Goal: Information Seeking & Learning: Learn about a topic

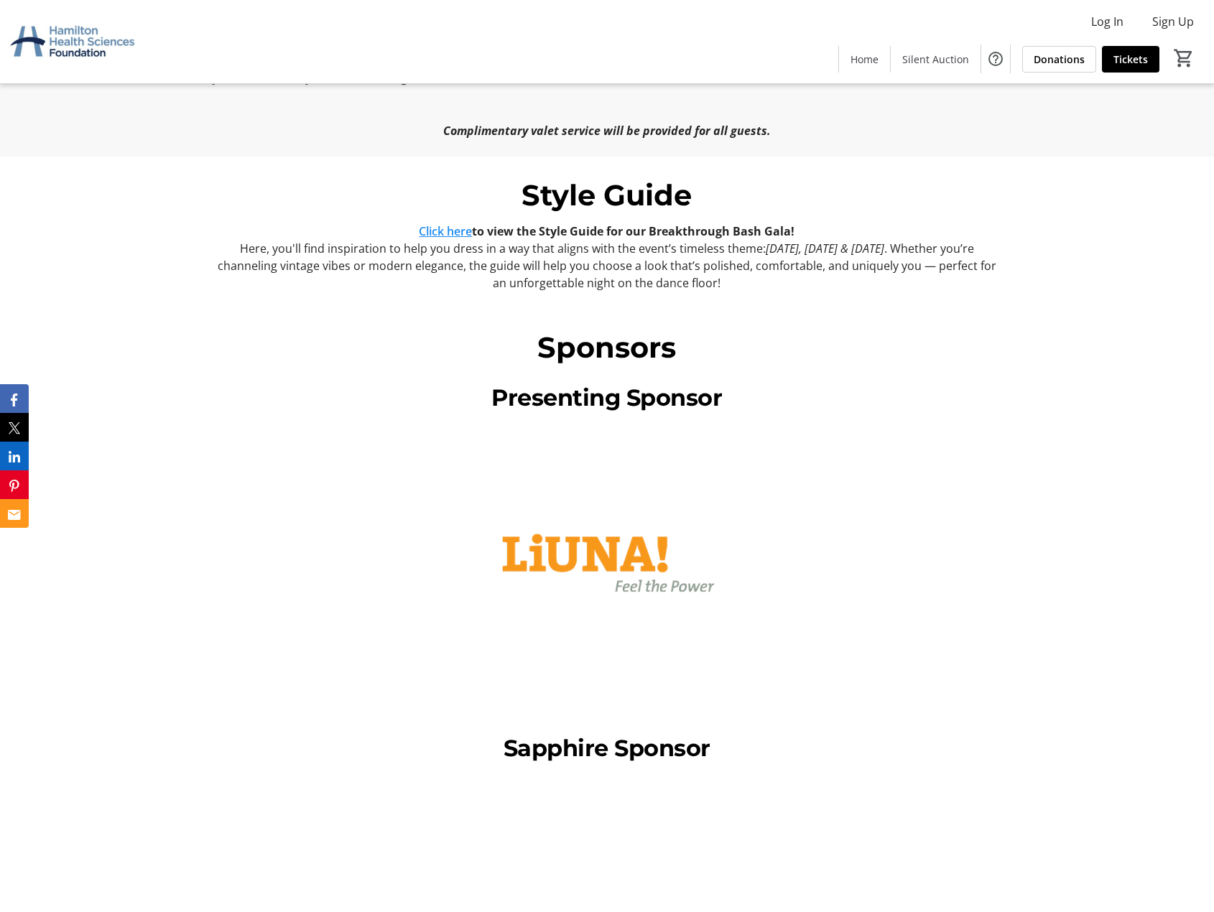
scroll to position [1436, 0]
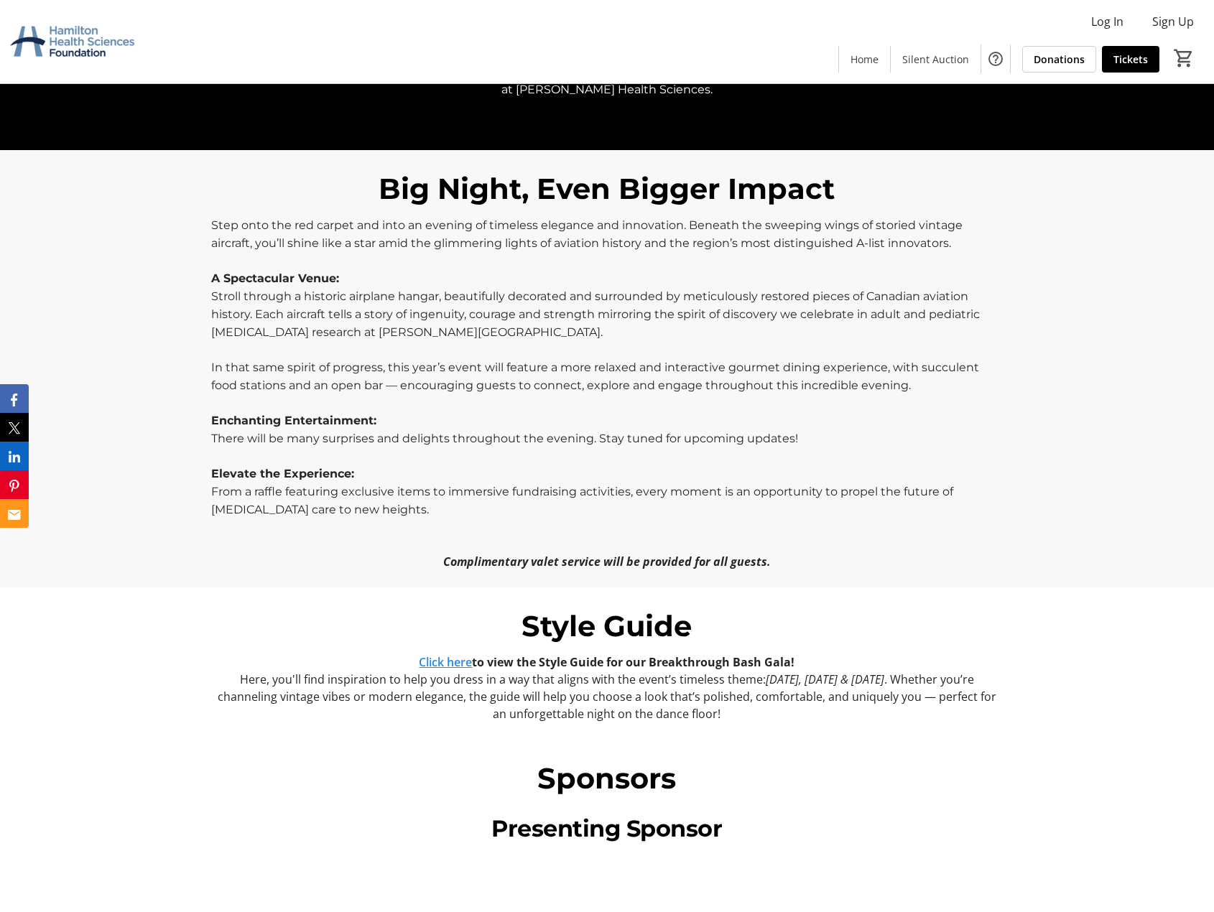
scroll to position [1005, 0]
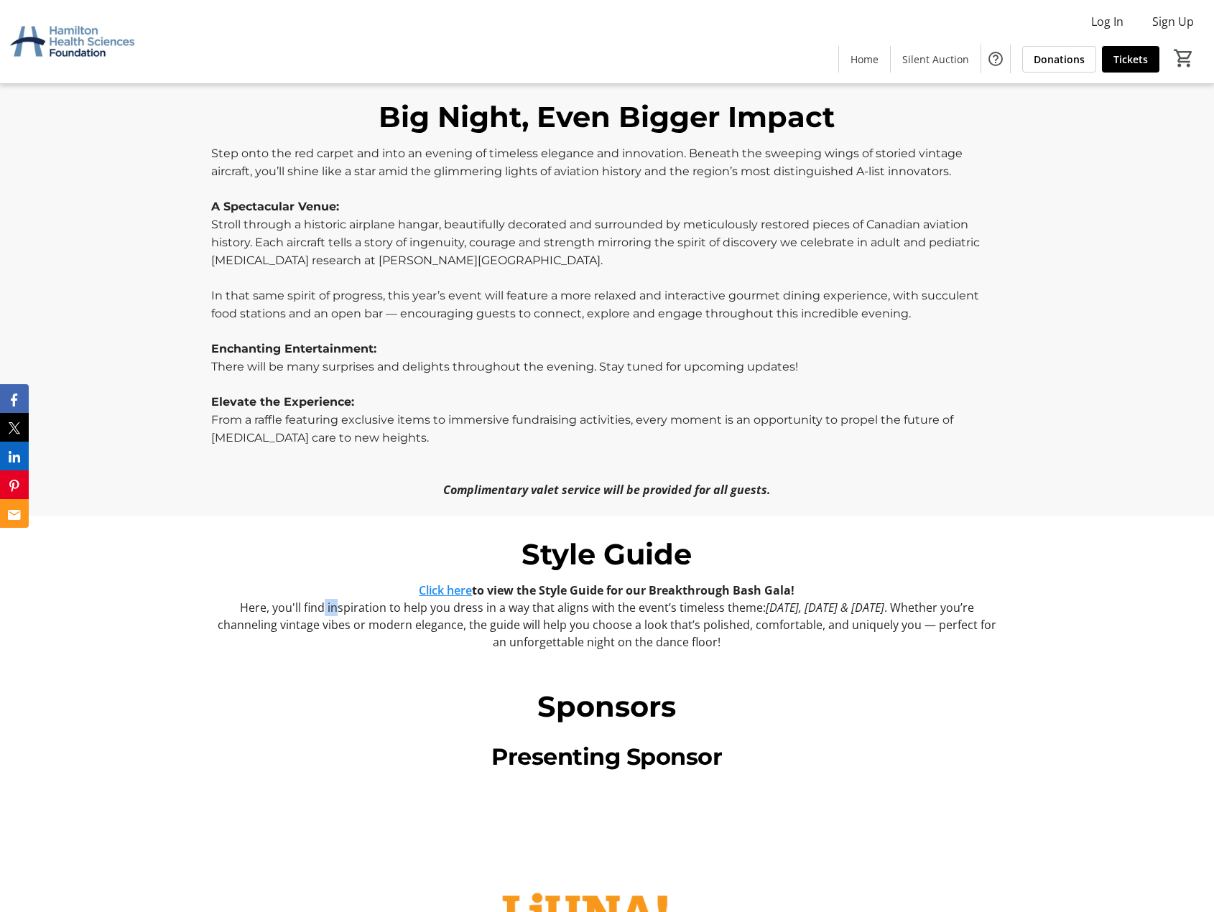
drag, startPoint x: 305, startPoint y: 610, endPoint x: 316, endPoint y: 611, distance: 11.5
click at [316, 611] on p "Here, you'll find inspiration to help you dress in a way that aligns with the e…" at bounding box center [607, 625] width 792 height 52
drag, startPoint x: 260, startPoint y: 628, endPoint x: 337, endPoint y: 635, distance: 77.2
click at [260, 628] on p "Here, you'll find inspiration to help you dress in a way that aligns with the e…" at bounding box center [607, 625] width 792 height 52
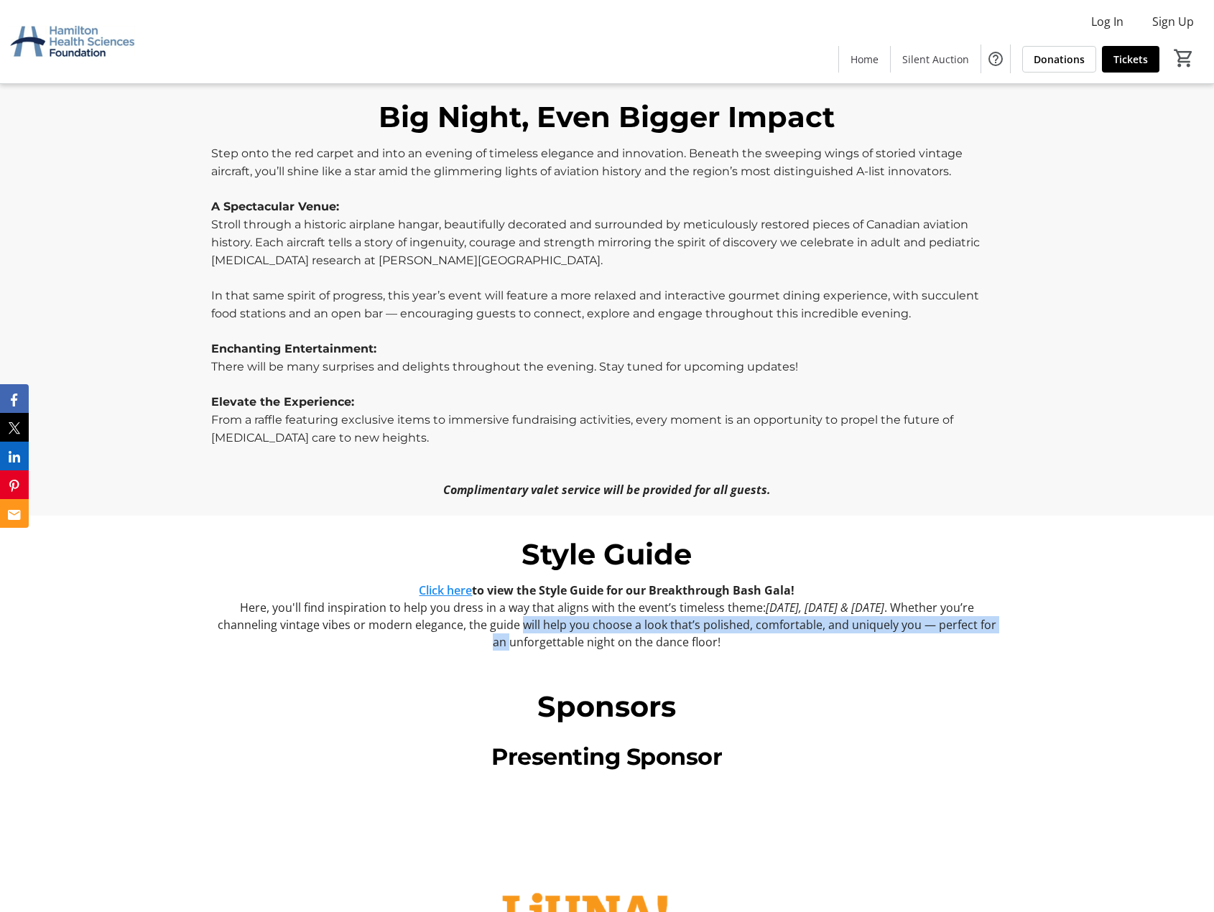
drag, startPoint x: 494, startPoint y: 631, endPoint x: 519, endPoint y: 628, distance: 24.6
click at [516, 628] on p "Here, you'll find inspiration to help you dress in a way that aligns with the e…" at bounding box center [607, 625] width 792 height 52
click at [687, 631] on p "Here, you'll find inspiration to help you dress in a way that aligns with the e…" at bounding box center [607, 625] width 792 height 52
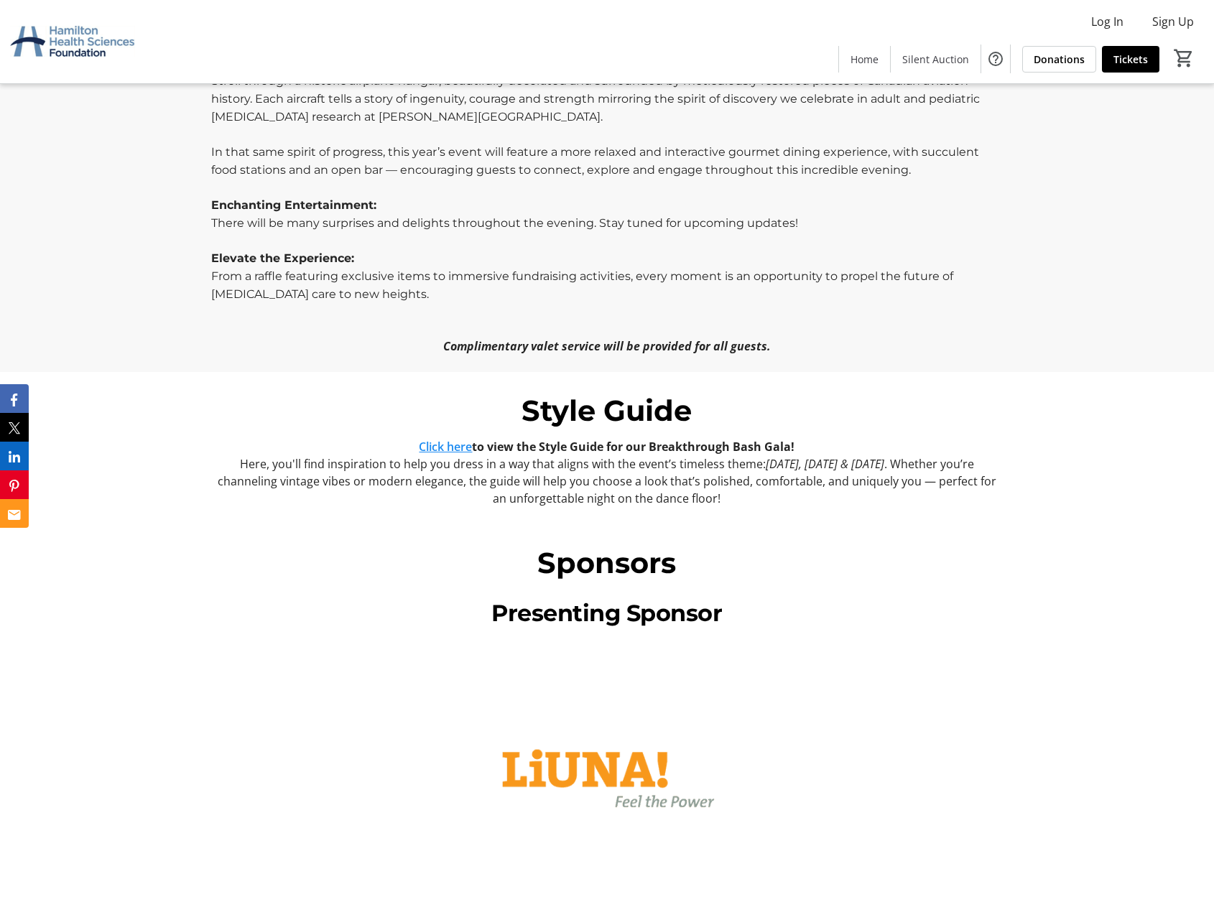
scroll to position [1221, 0]
